Goal: Information Seeking & Learning: Learn about a topic

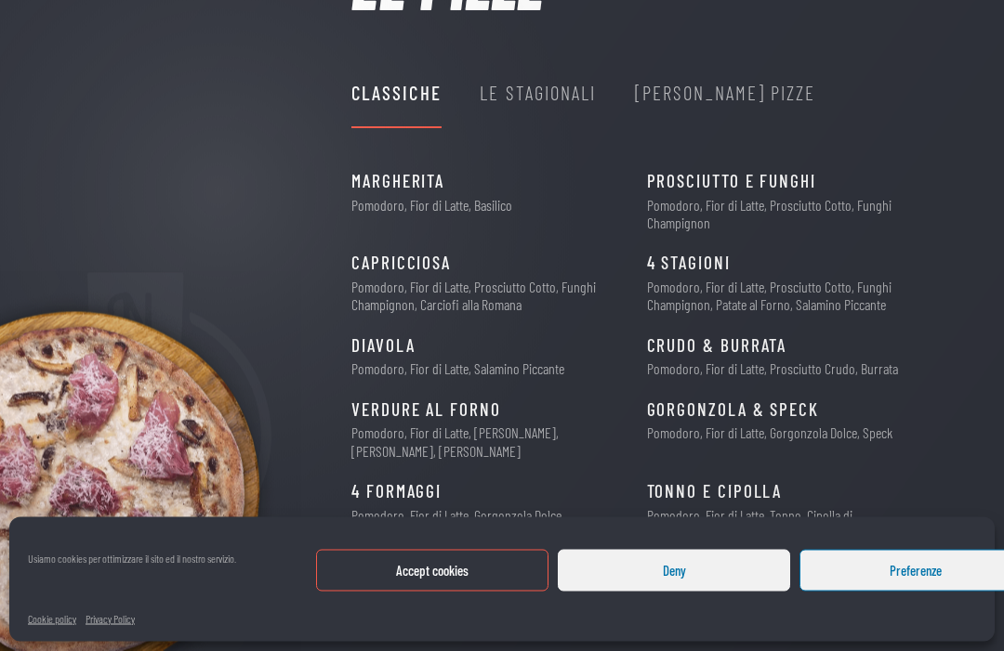
scroll to position [163, 0]
click at [548, 103] on div "Le Stagionali" at bounding box center [538, 91] width 116 height 31
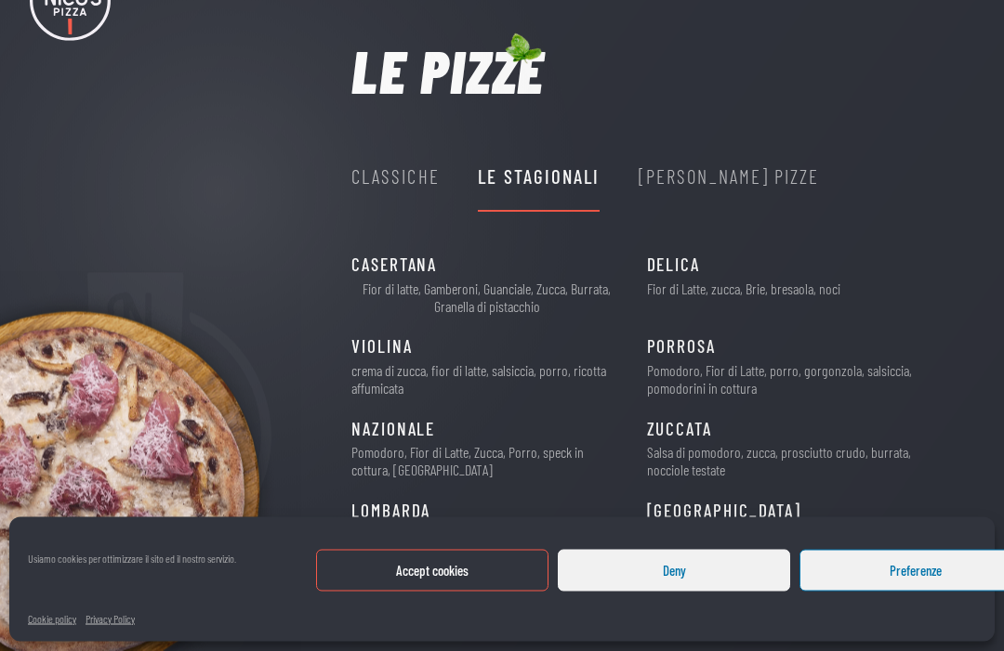
scroll to position [70, 0]
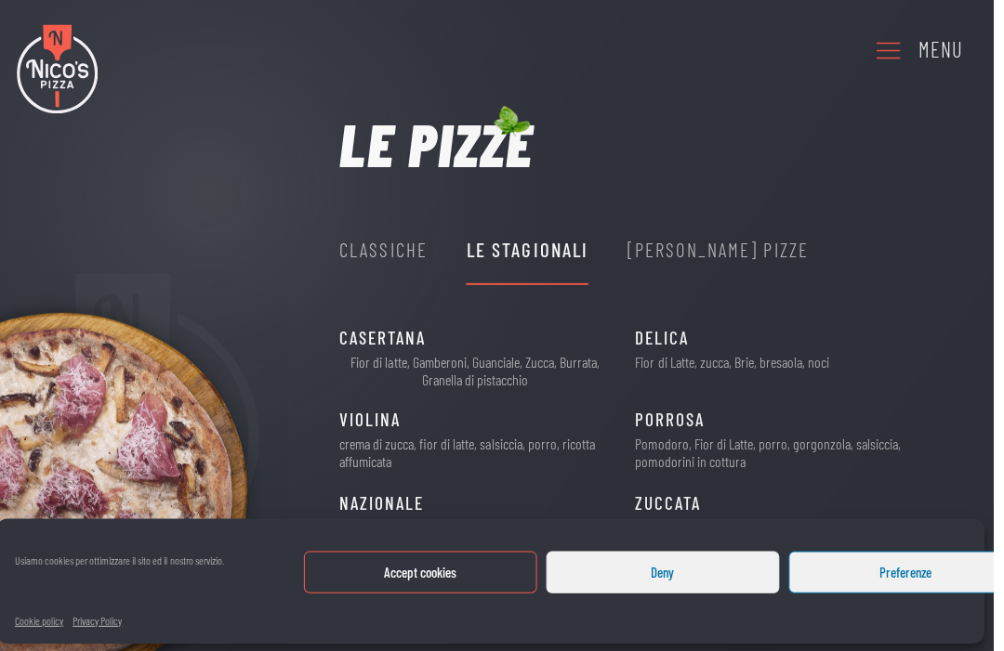
scroll to position [0, 0]
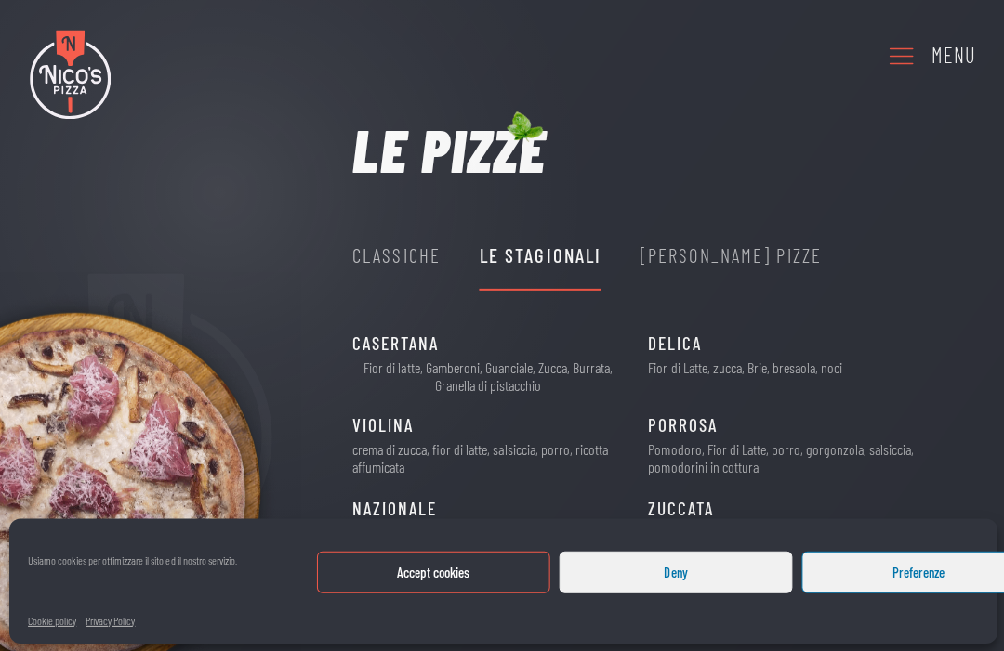
click at [943, 62] on div "Menu" at bounding box center [950, 55] width 45 height 33
click at [712, 268] on div "[PERSON_NAME] Pizze" at bounding box center [728, 254] width 181 height 31
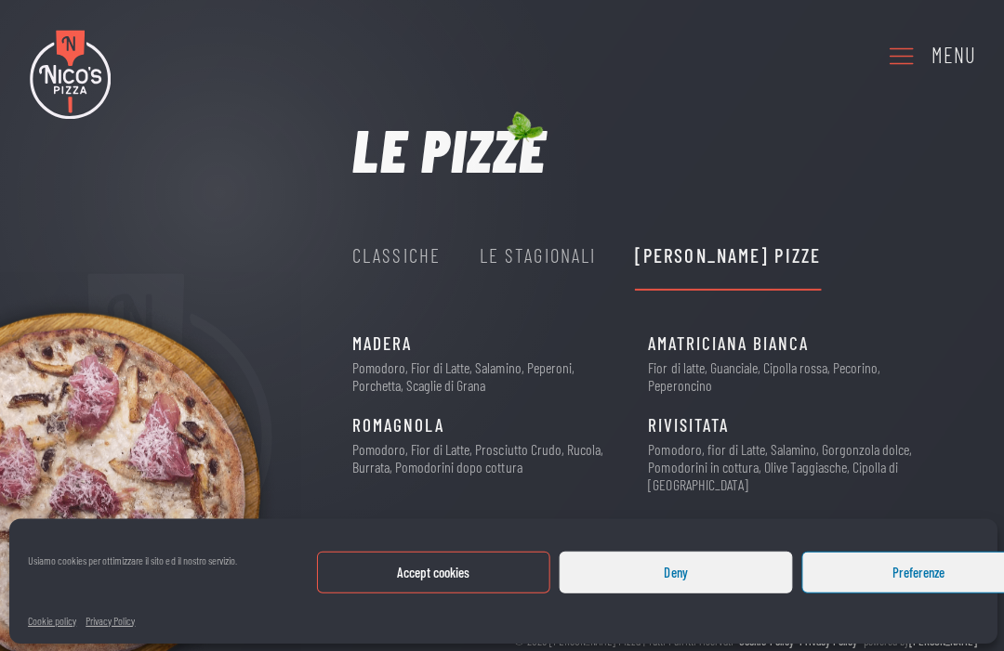
scroll to position [24, 0]
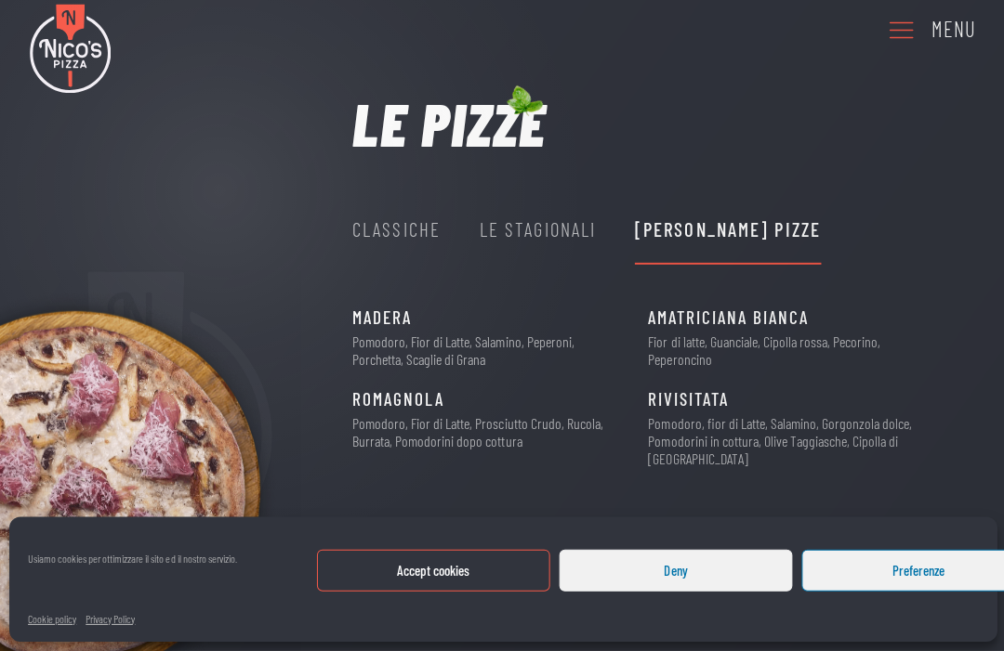
click at [422, 231] on div "Classiche" at bounding box center [395, 230] width 88 height 31
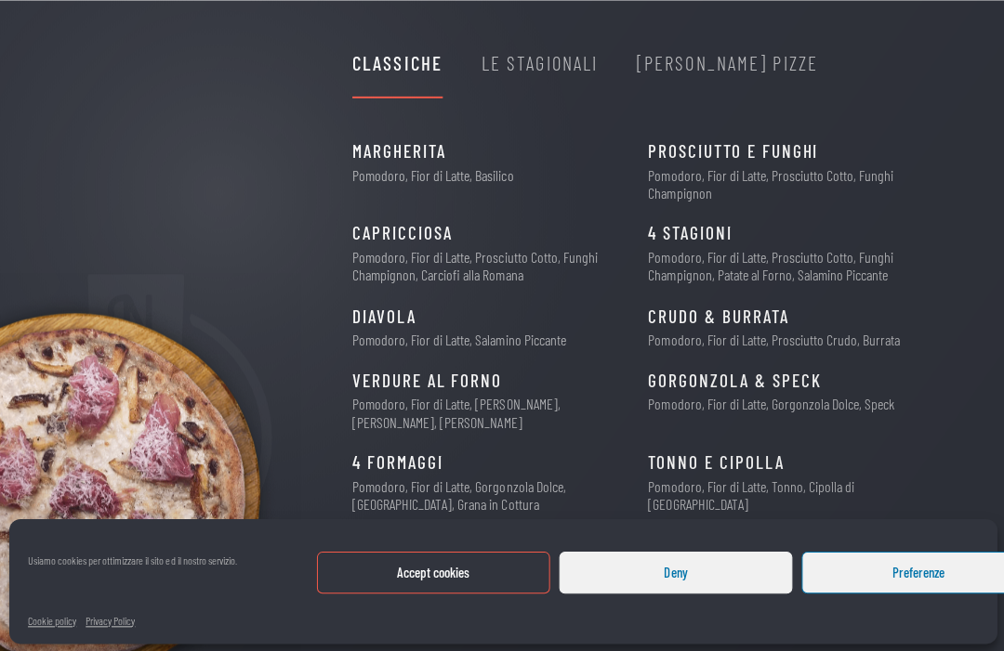
scroll to position [192, 0]
click at [938, 592] on button "Preferenze" at bounding box center [915, 571] width 232 height 42
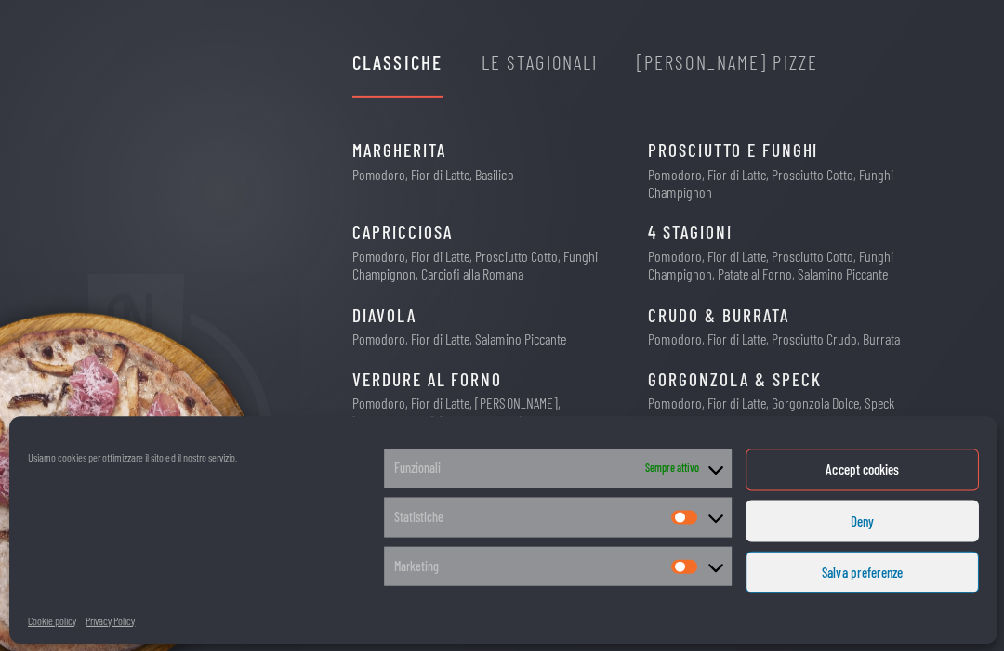
click at [918, 592] on button "Salva preferenze" at bounding box center [859, 571] width 232 height 42
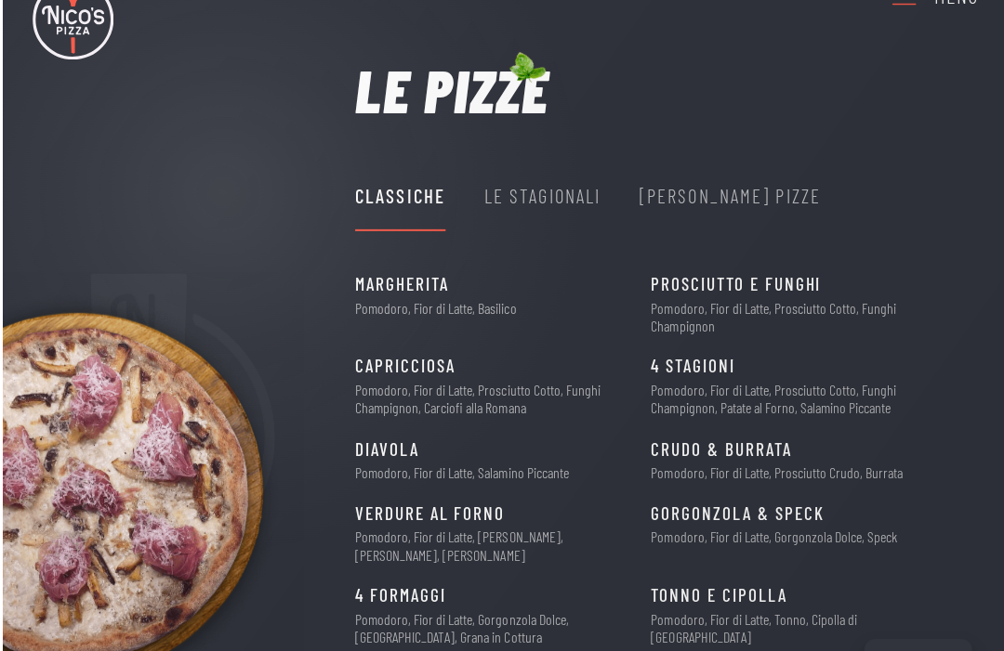
scroll to position [0, 0]
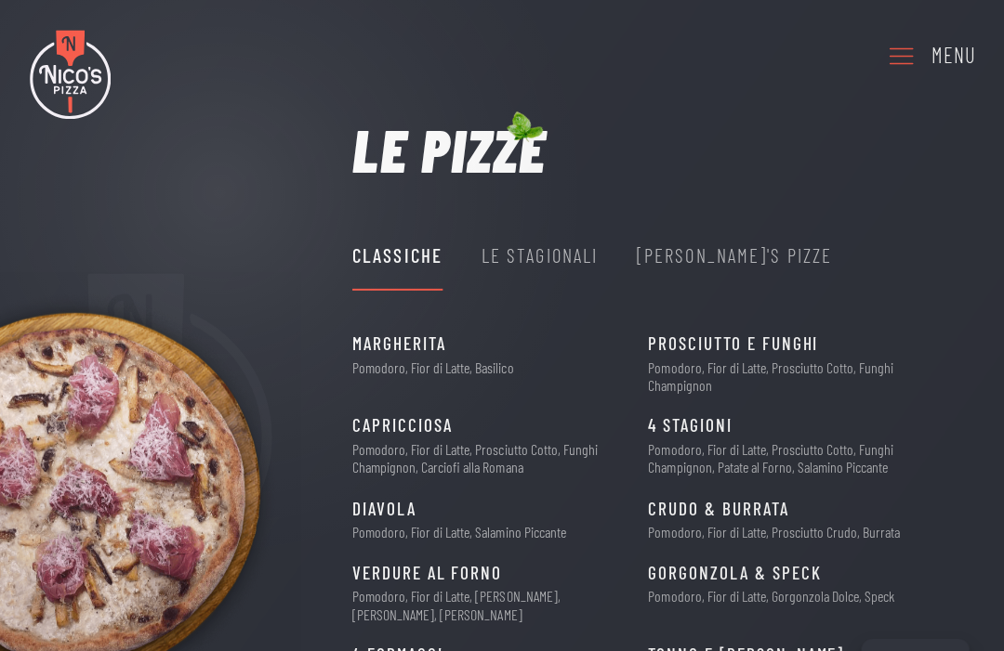
click at [909, 53] on icon at bounding box center [899, 55] width 30 height 51
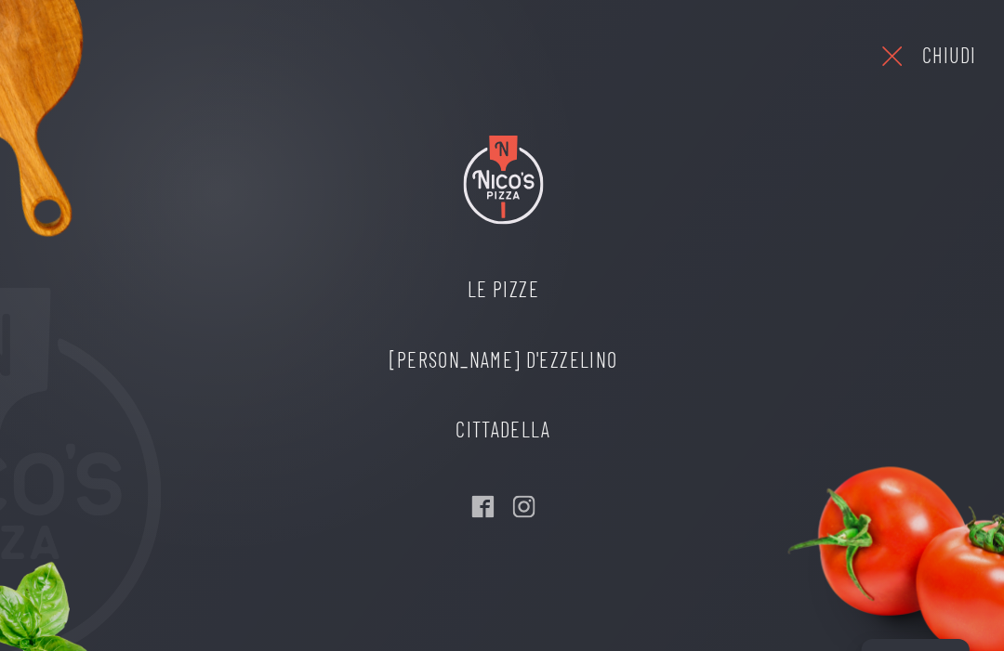
click at [566, 359] on link "[PERSON_NAME]" at bounding box center [501, 359] width 265 height 71
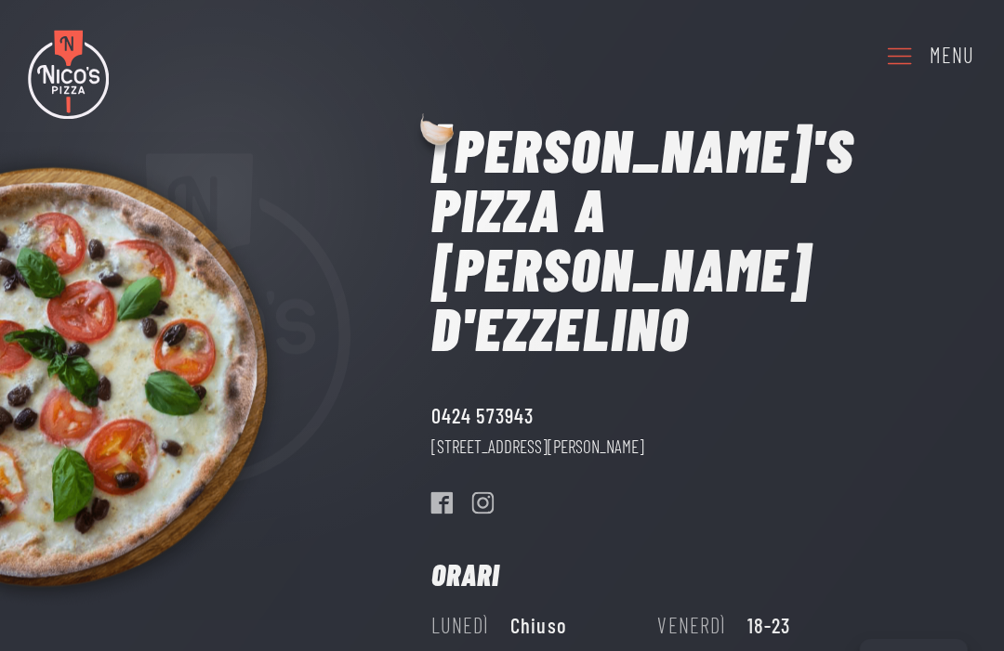
click at [926, 44] on link "Menu" at bounding box center [928, 55] width 89 height 51
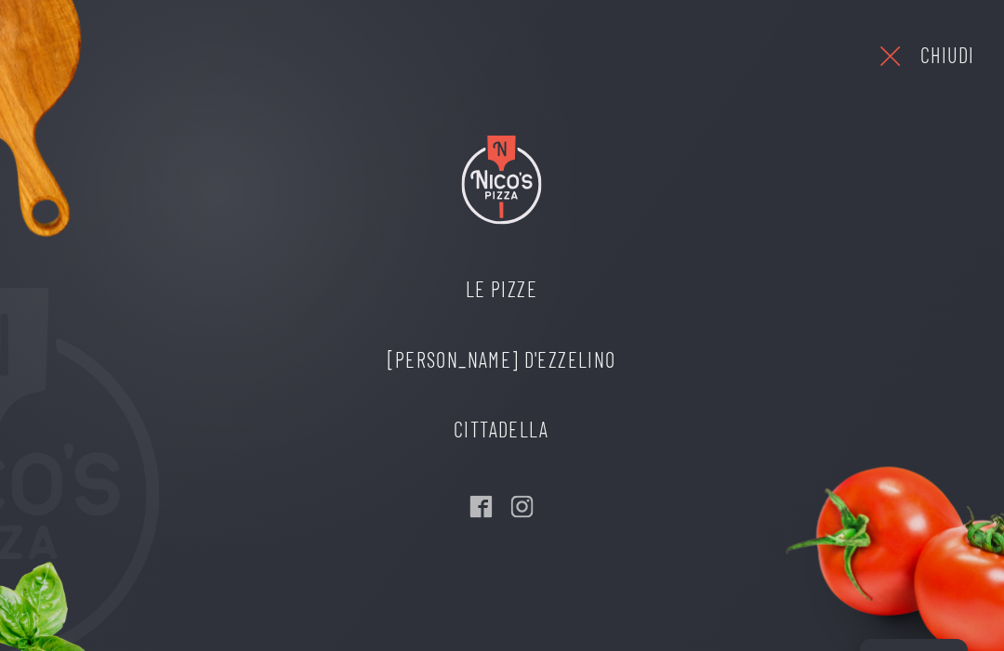
click at [531, 286] on link "Le Pizze" at bounding box center [501, 289] width 265 height 71
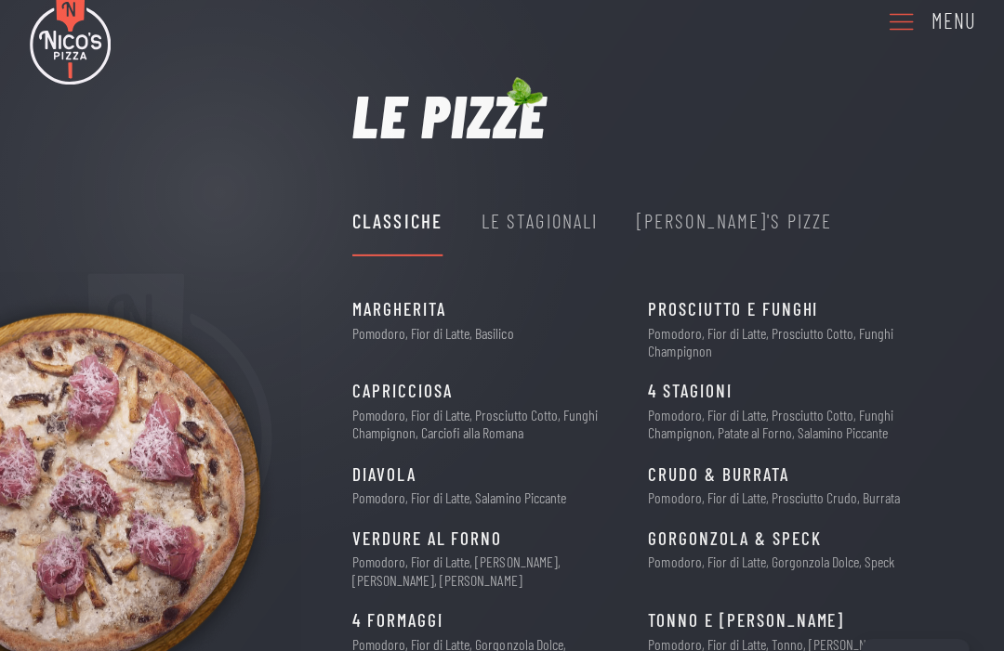
scroll to position [33, 0]
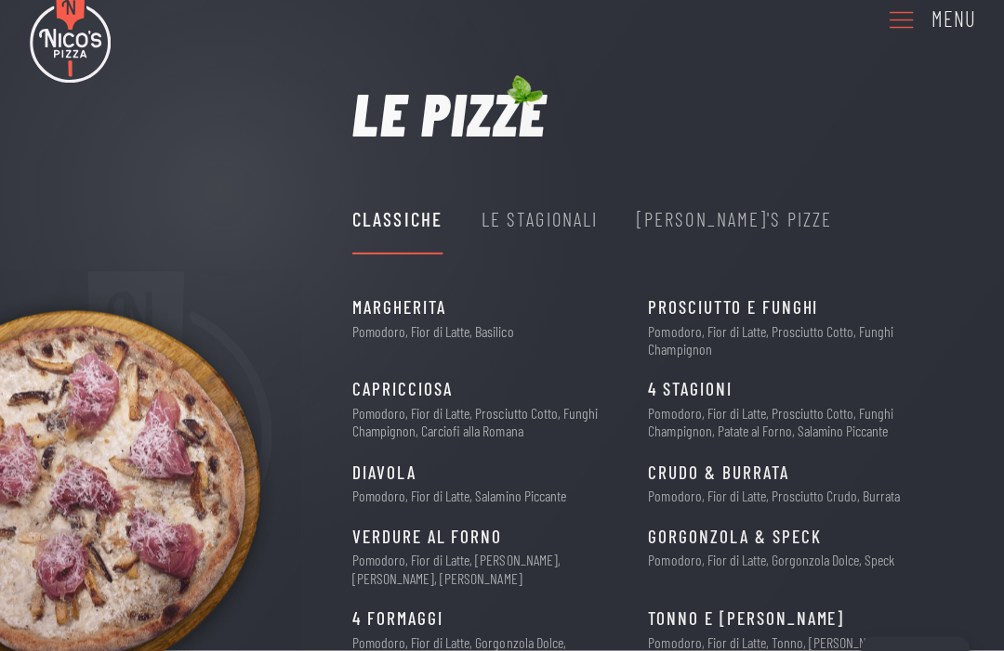
click at [551, 227] on div "Le Stagionali" at bounding box center [538, 220] width 116 height 31
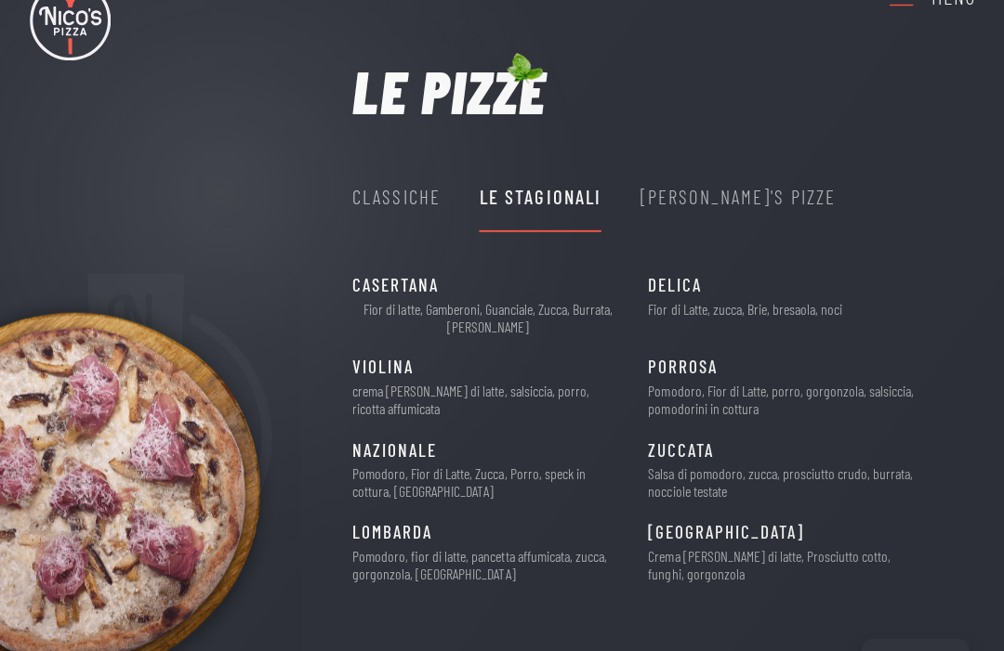
scroll to position [59, 0]
click at [699, 188] on div "[PERSON_NAME] Pizze" at bounding box center [735, 194] width 195 height 31
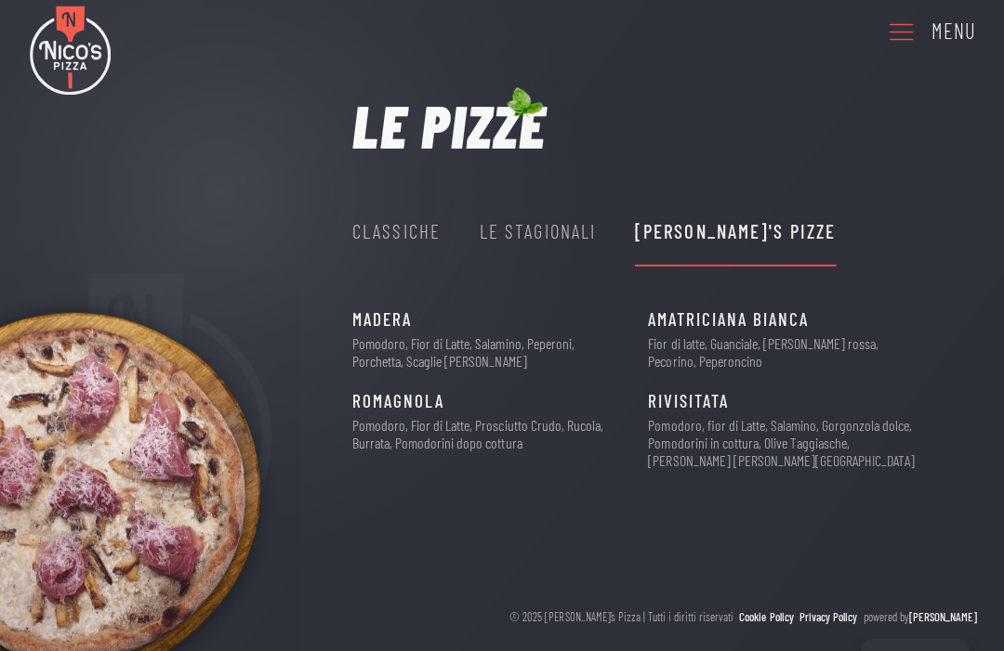
scroll to position [23, 0]
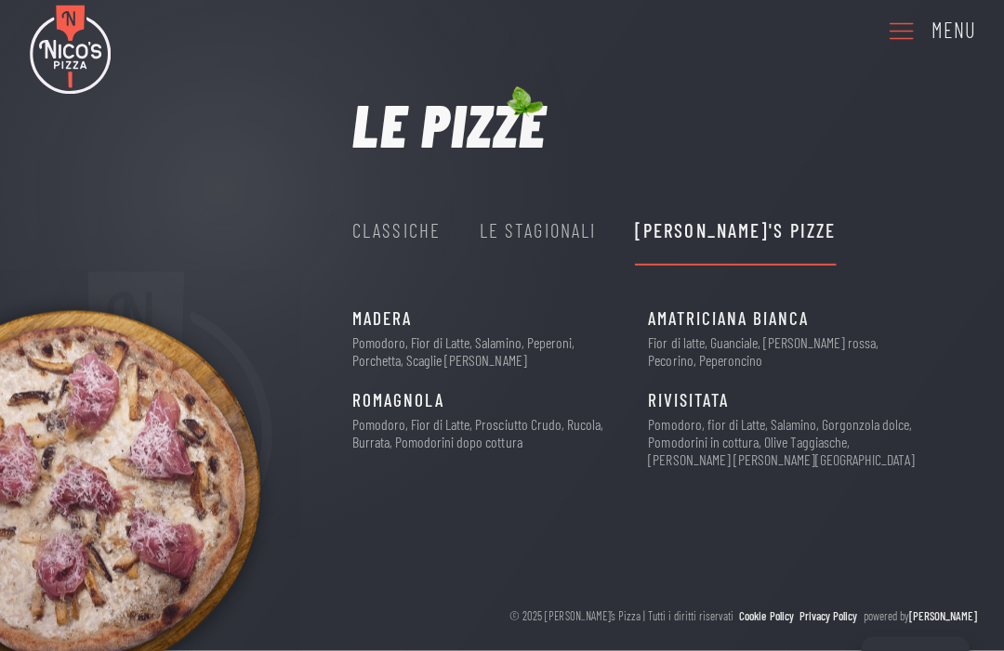
click at [560, 217] on div "Le Stagionali" at bounding box center [536, 231] width 116 height 31
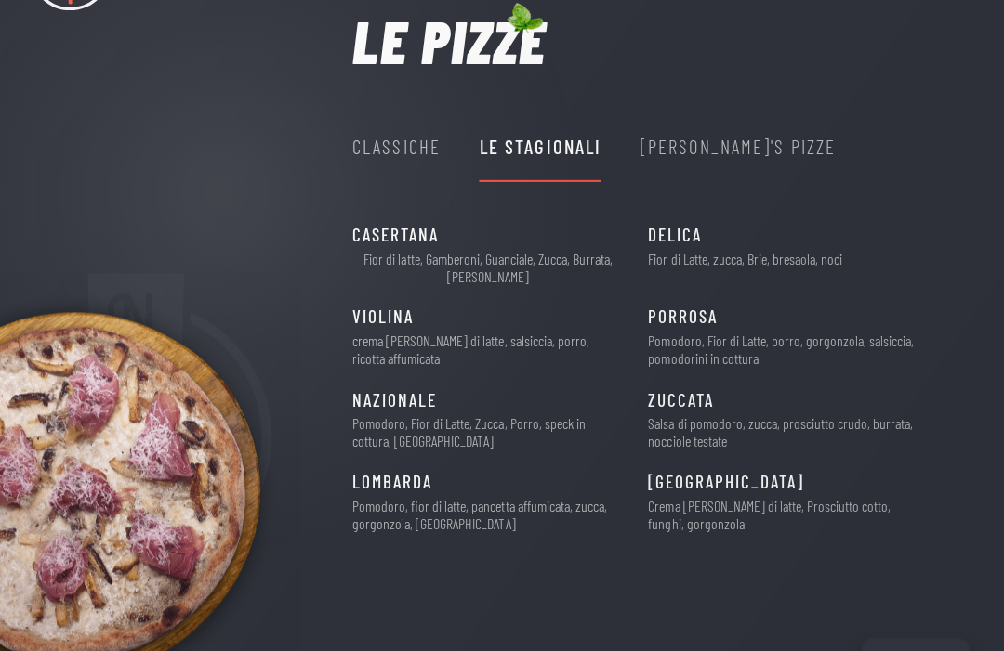
scroll to position [108, 0]
